Goal: Information Seeking & Learning: Learn about a topic

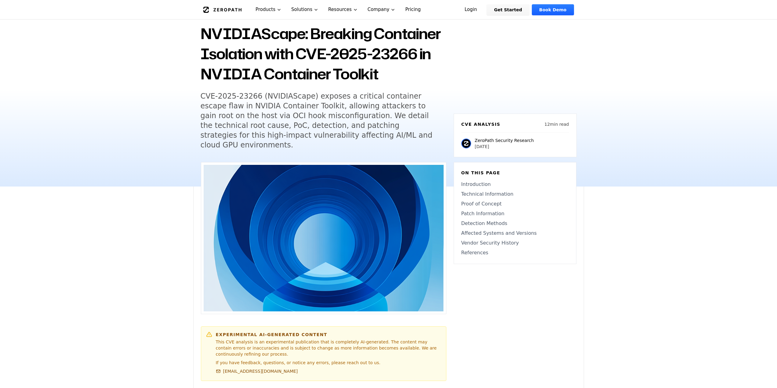
scroll to position [31, 0]
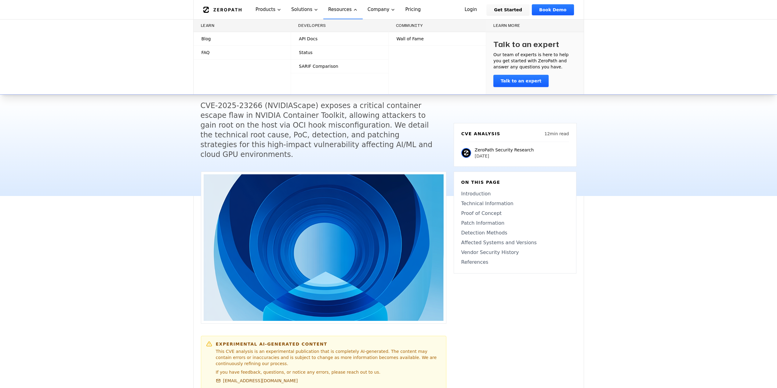
click at [211, 40] on link "Blog" at bounding box center [242, 38] width 97 height 13
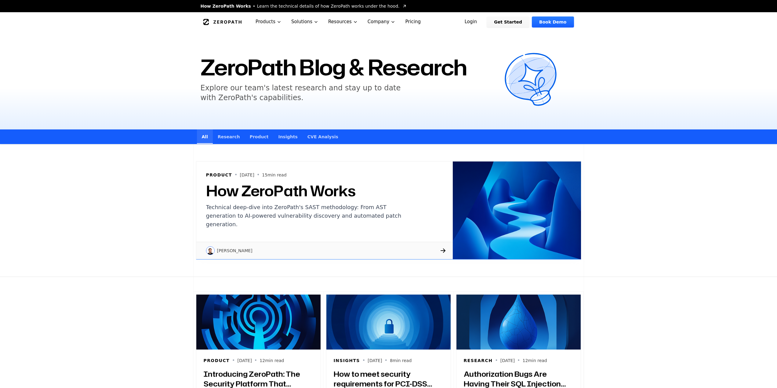
click at [230, 135] on link "Research" at bounding box center [229, 136] width 32 height 14
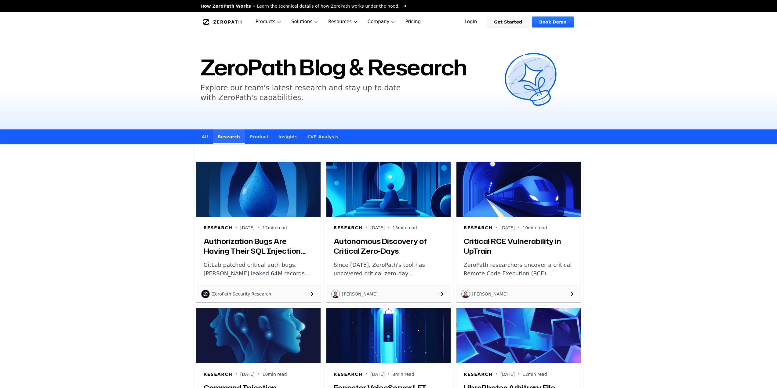
click at [304, 137] on link "CVE Analysis" at bounding box center [323, 136] width 41 height 14
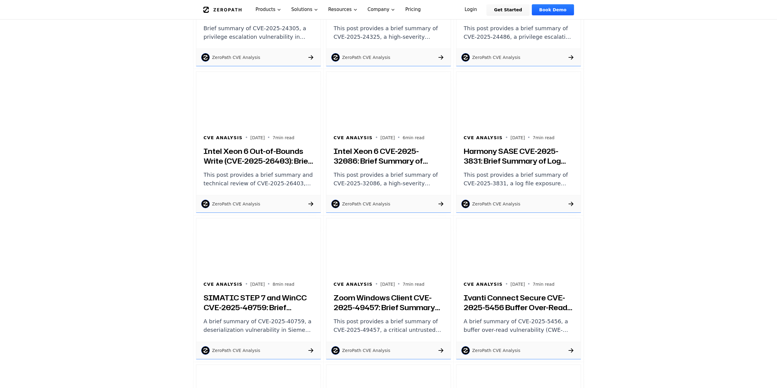
scroll to position [2748, 0]
